Goal: Task Accomplishment & Management: Complete application form

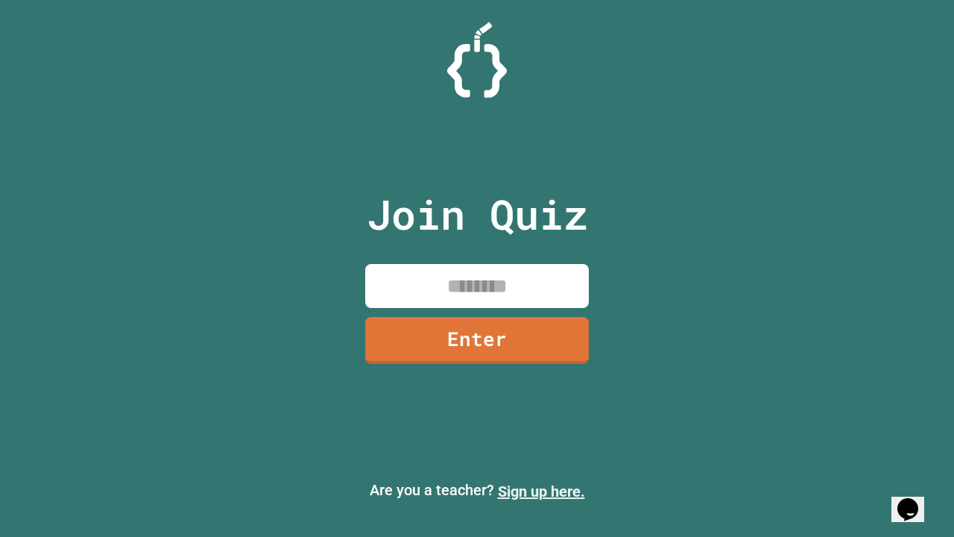
click at [541, 491] on link "Sign up here." at bounding box center [541, 491] width 87 height 18
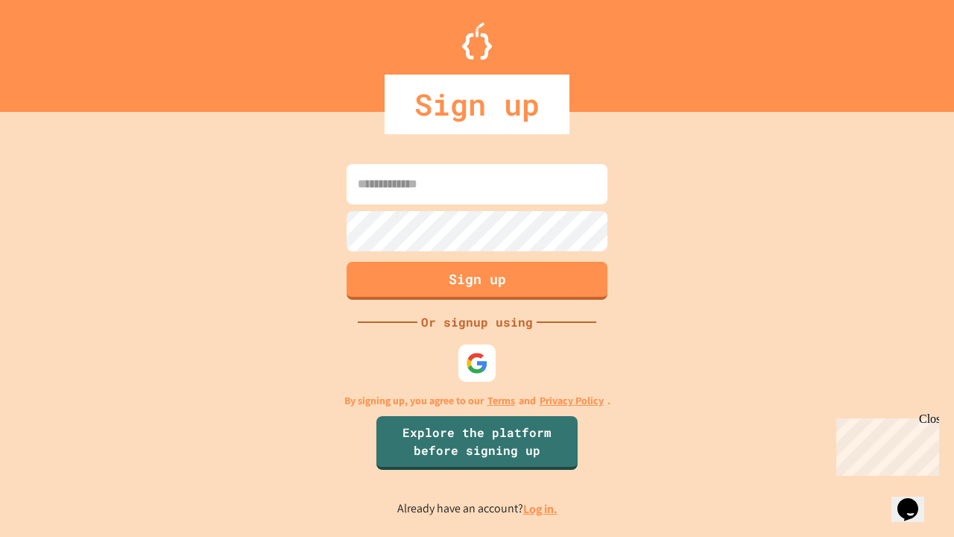
click at [541, 508] on link "Log in." at bounding box center [540, 509] width 34 height 16
